Goal: Information Seeking & Learning: Find specific fact

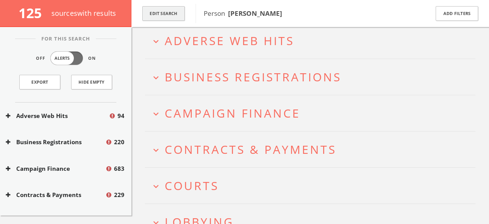
click at [172, 15] on button "Edit Search" at bounding box center [163, 13] width 42 height 15
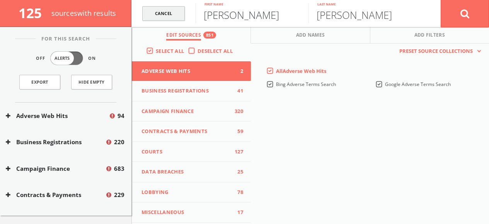
drag, startPoint x: 230, startPoint y: 17, endPoint x: 183, endPoint y: 15, distance: 47.2
click at [194, 15] on form "Cancel [PERSON_NAME] First name [PERSON_NAME] Last name Cancel" at bounding box center [309, 13] width 357 height 27
type input "[PERSON_NAME]"
click at [440, 0] on button at bounding box center [464, 14] width 48 height 28
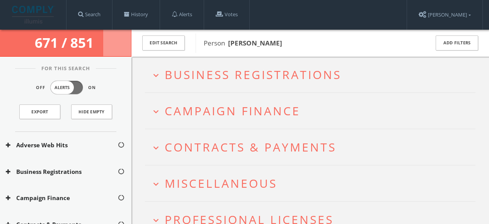
scroll to position [45, 0]
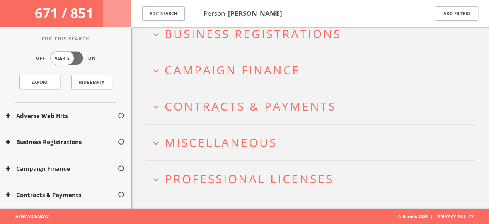
click at [182, 139] on span "Miscellaneous" at bounding box center [221, 143] width 112 height 16
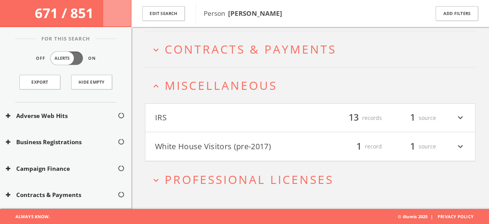
click at [188, 78] on span "Miscellaneous" at bounding box center [221, 86] width 112 height 16
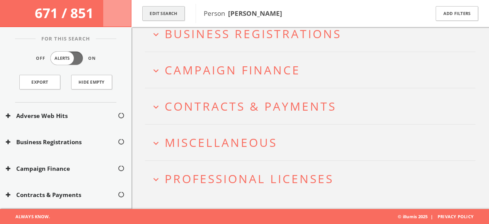
click at [175, 19] on button "Edit Search" at bounding box center [163, 13] width 42 height 15
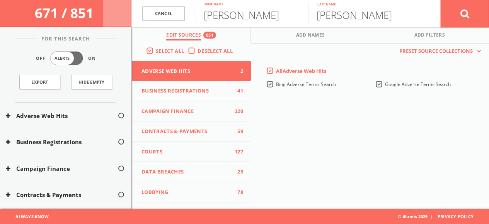
click at [464, 15] on icon at bounding box center [464, 14] width 9 height 10
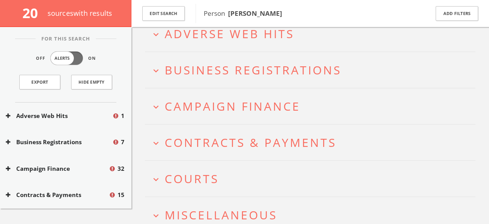
click at [195, 110] on span "Campaign Finance" at bounding box center [233, 107] width 136 height 16
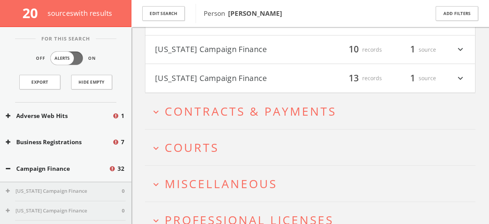
scroll to position [204, 0]
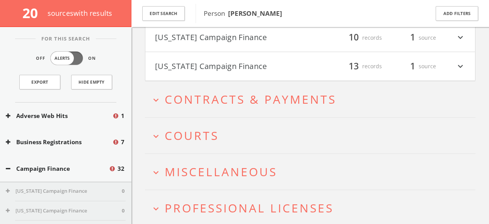
click at [190, 128] on span "Courts" at bounding box center [192, 136] width 54 height 16
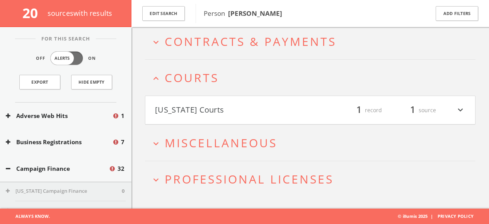
click at [189, 139] on span "Miscellaneous" at bounding box center [221, 143] width 112 height 16
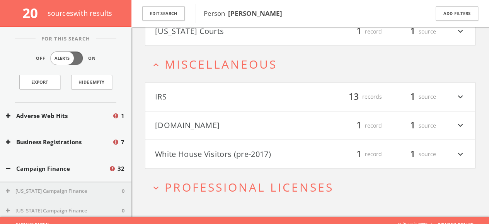
scroll to position [348, 0]
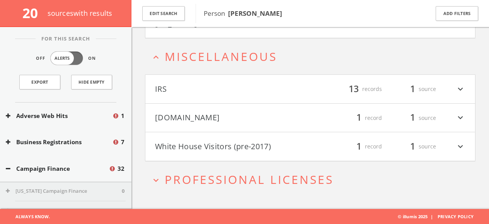
click at [188, 121] on button "[DOMAIN_NAME]" at bounding box center [232, 118] width 155 height 13
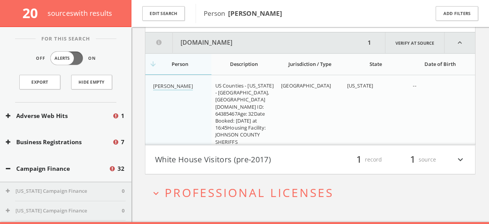
scroll to position [453, 0]
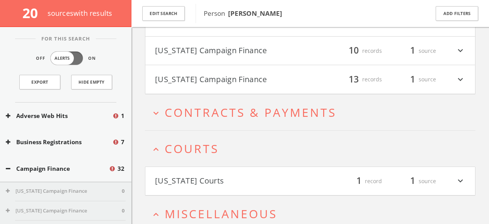
click at [217, 117] on span "Contracts & Payments" at bounding box center [251, 113] width 172 height 16
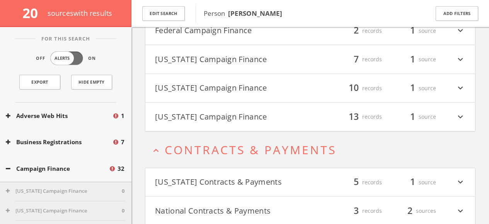
scroll to position [8, 0]
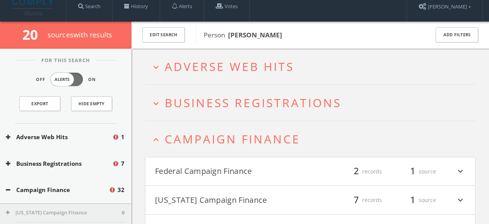
click at [211, 105] on span "Business Registrations" at bounding box center [253, 103] width 177 height 16
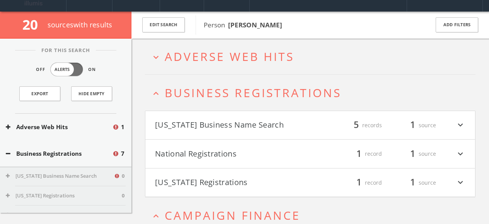
scroll to position [0, 0]
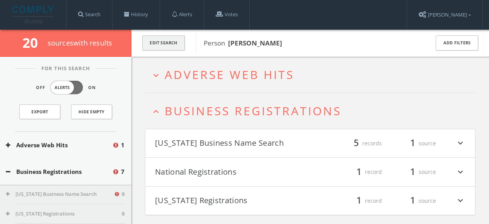
click at [164, 44] on button "Edit Search" at bounding box center [163, 43] width 42 height 15
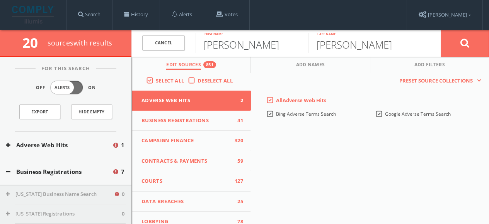
drag, startPoint x: 226, startPoint y: 48, endPoint x: 186, endPoint y: 48, distance: 40.6
click at [195, 48] on form "Cancel [PERSON_NAME] First name [PERSON_NAME] Last name Cancel" at bounding box center [309, 43] width 357 height 27
type input "[PERSON_NAME]"
click at [464, 49] on button at bounding box center [464, 43] width 48 height 28
